Goal: Task Accomplishment & Management: Use online tool/utility

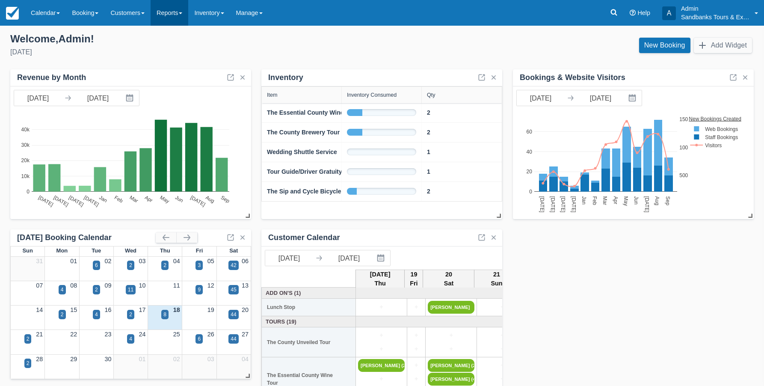
click at [177, 15] on link "Reports" at bounding box center [170, 13] width 38 height 26
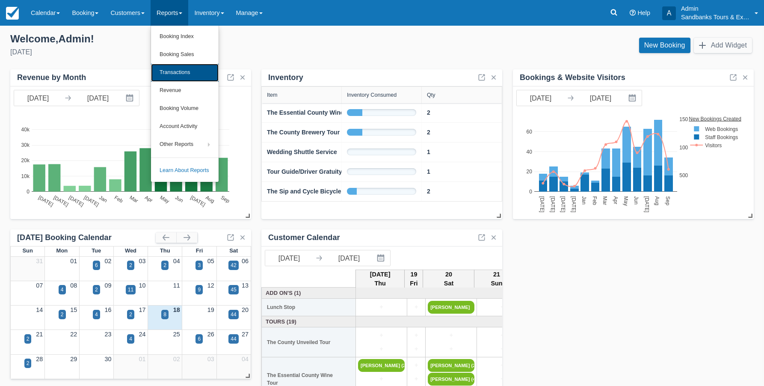
click at [178, 73] on link "Transactions" at bounding box center [185, 73] width 68 height 18
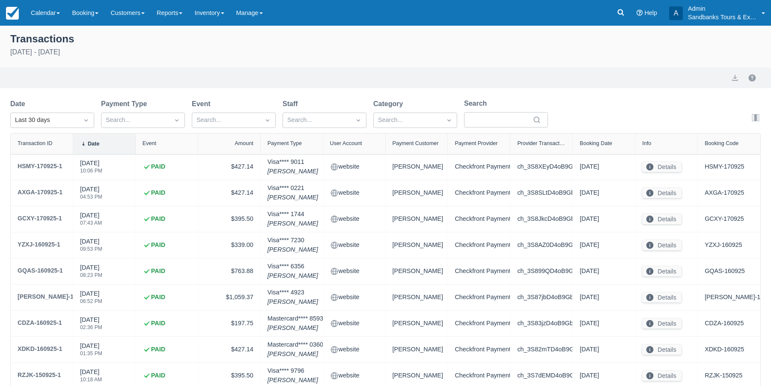
select select "10"
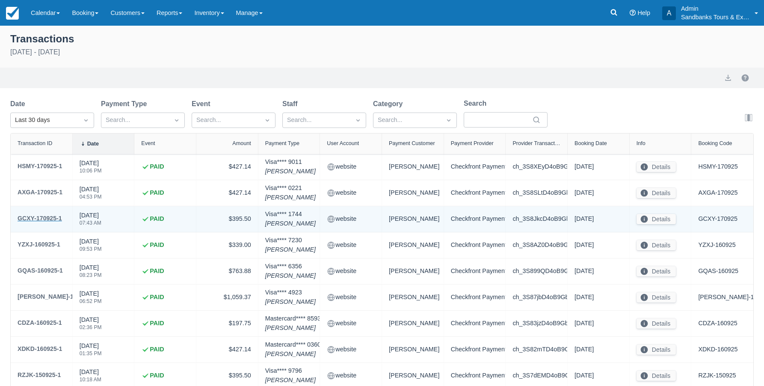
click at [36, 217] on div "GCXY-170925-1" at bounding box center [40, 218] width 45 height 10
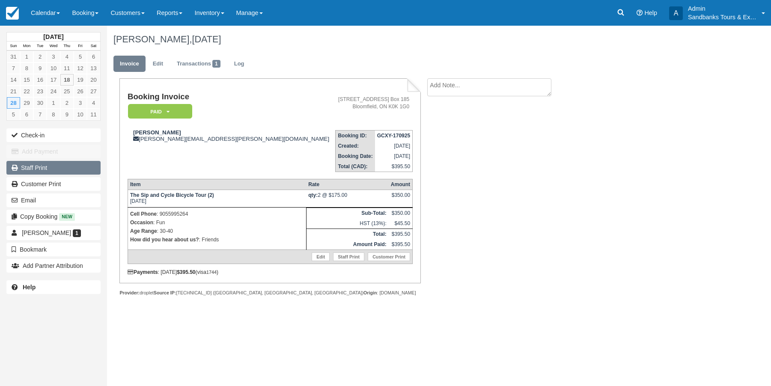
click at [36, 169] on link "Staff Print" at bounding box center [53, 168] width 94 height 14
click at [188, 14] on link "Reports" at bounding box center [170, 13] width 38 height 26
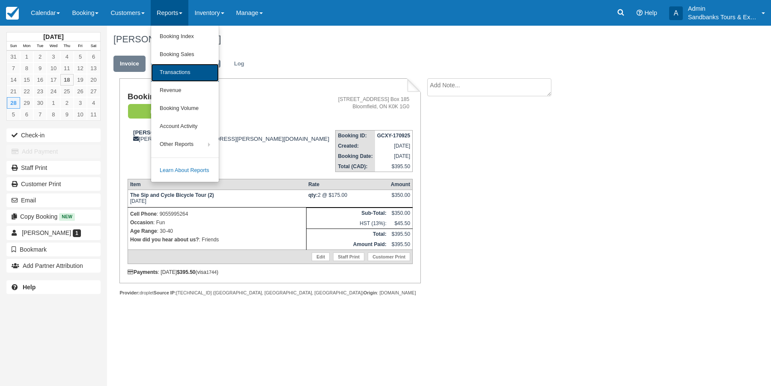
click at [188, 73] on link "Transactions" at bounding box center [185, 73] width 68 height 18
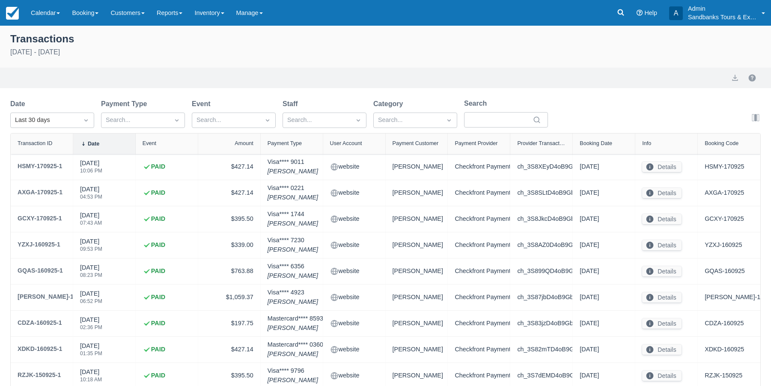
select select "10"
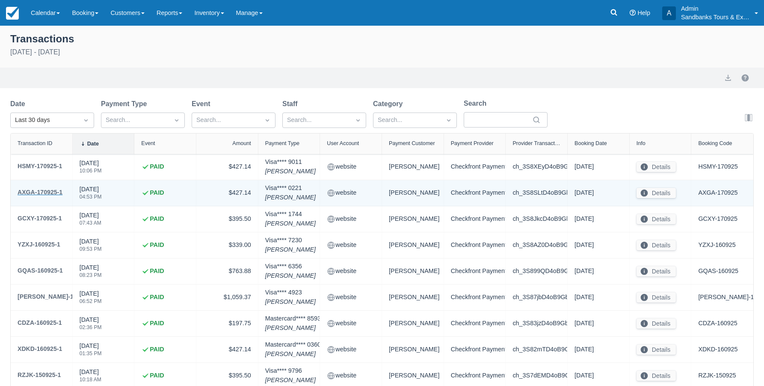
click at [45, 191] on div "AXGA-170925-1" at bounding box center [40, 192] width 45 height 10
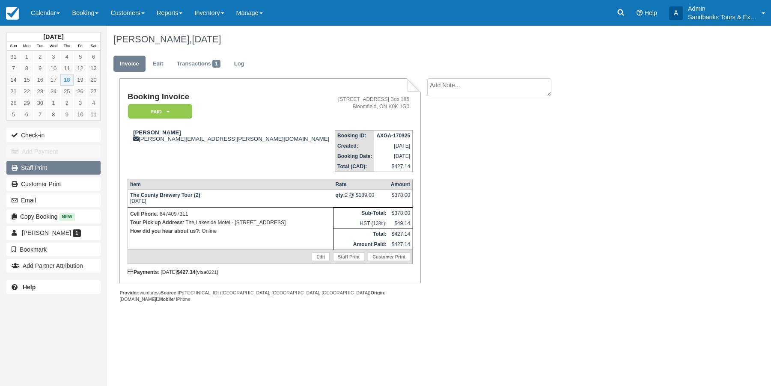
click at [35, 168] on link "Staff Print" at bounding box center [53, 168] width 94 height 14
click at [181, 17] on link "Reports" at bounding box center [170, 13] width 38 height 26
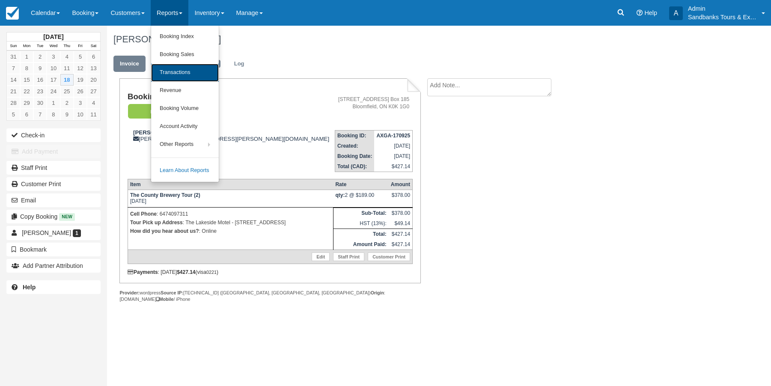
click at [174, 70] on link "Transactions" at bounding box center [185, 73] width 68 height 18
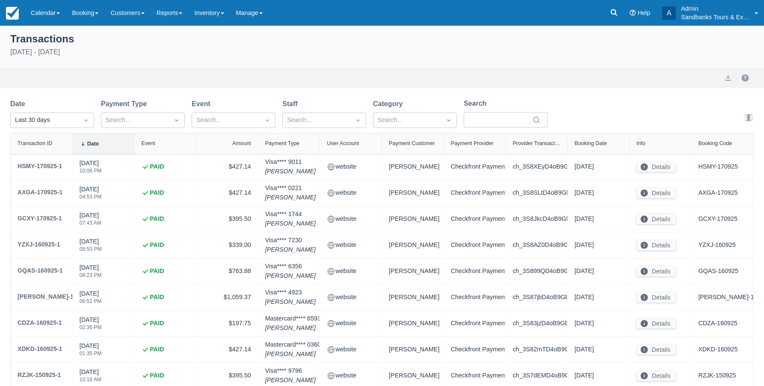
select select "10"
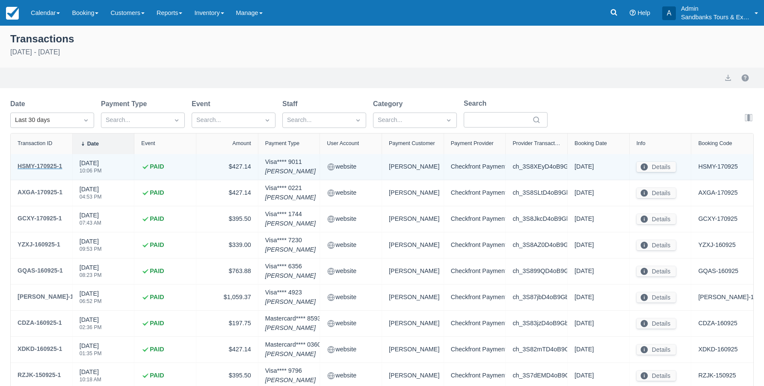
click at [43, 165] on div "HSMY-170925-1" at bounding box center [40, 166] width 45 height 10
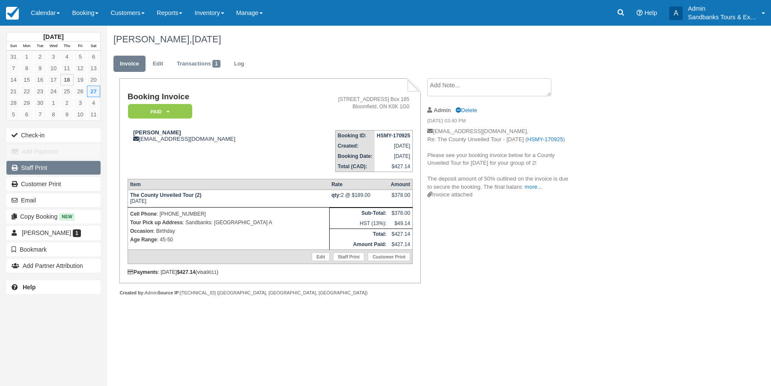
click at [36, 170] on link "Staff Print" at bounding box center [53, 168] width 94 height 14
